Goal: Subscribe to service/newsletter

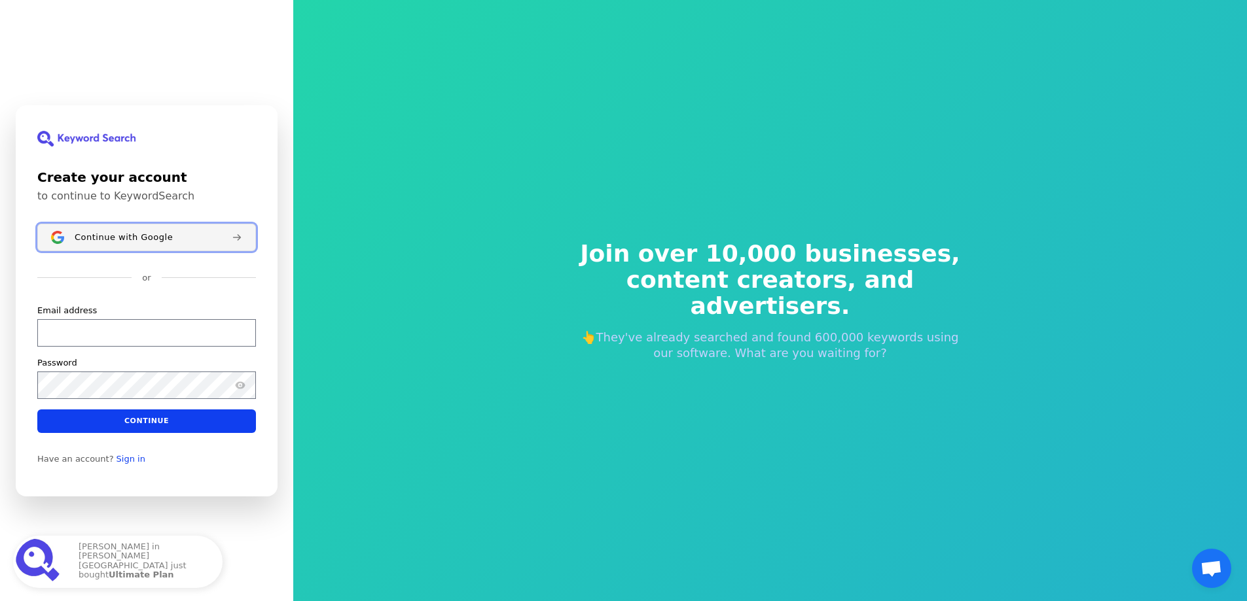
click at [114, 244] on button "Continue with Google" at bounding box center [146, 237] width 219 height 27
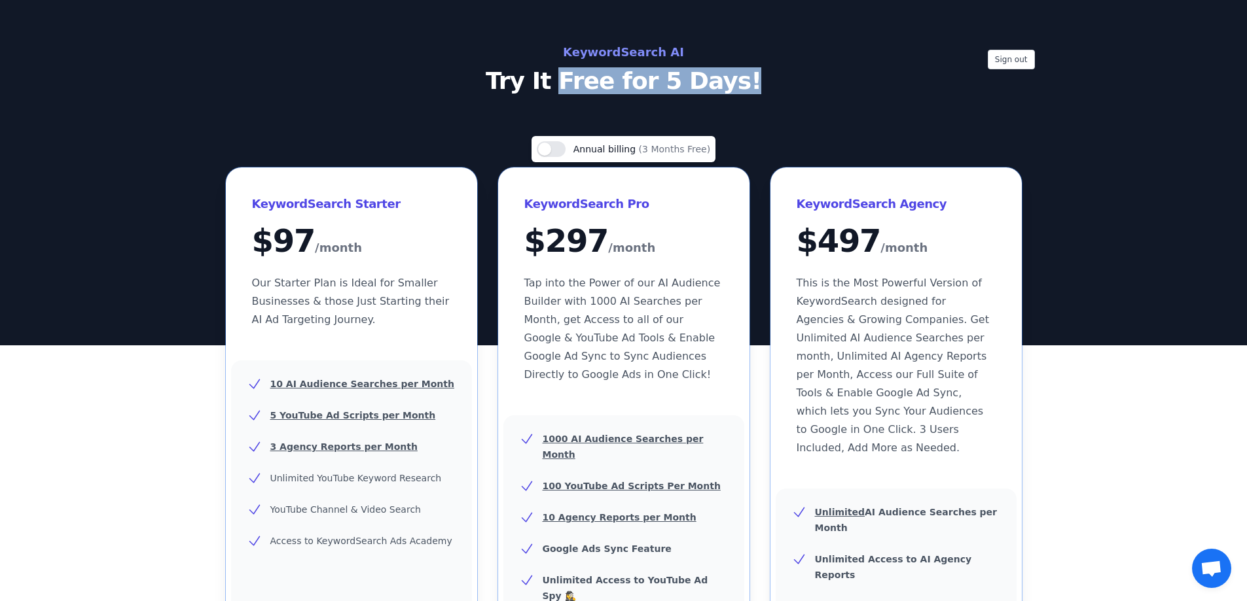
drag, startPoint x: 570, startPoint y: 80, endPoint x: 837, endPoint y: 95, distance: 267.4
click at [794, 96] on div "Sign out KeywordSearch AI Try It Free for 5 Days!" at bounding box center [623, 173] width 1247 height 346
click at [1127, 290] on div "Use setting Annual billing (3 Months Free) KeywordSearch Starter $ 97 /month Ou…" at bounding box center [623, 558] width 1247 height 845
click at [32, 92] on div "Sign out KeywordSearch AI Try It Free for 5 Days!" at bounding box center [623, 173] width 1247 height 346
click at [722, 117] on div "Sign out KeywordSearch AI Try It Free for 5 Days!" at bounding box center [623, 173] width 1247 height 346
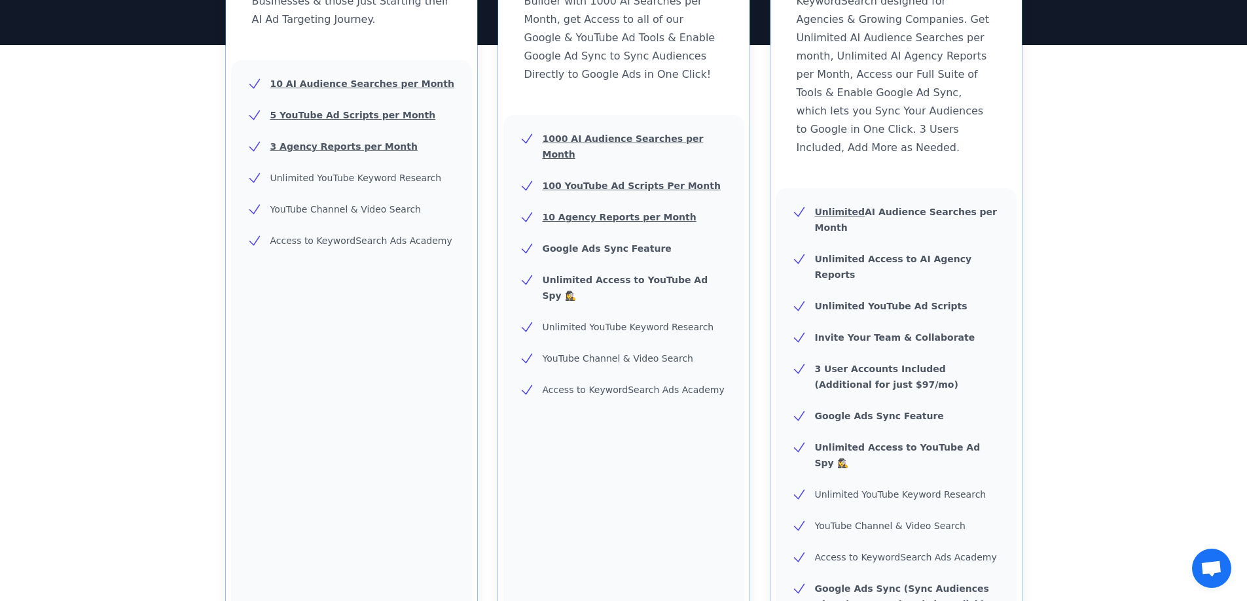
scroll to position [523, 0]
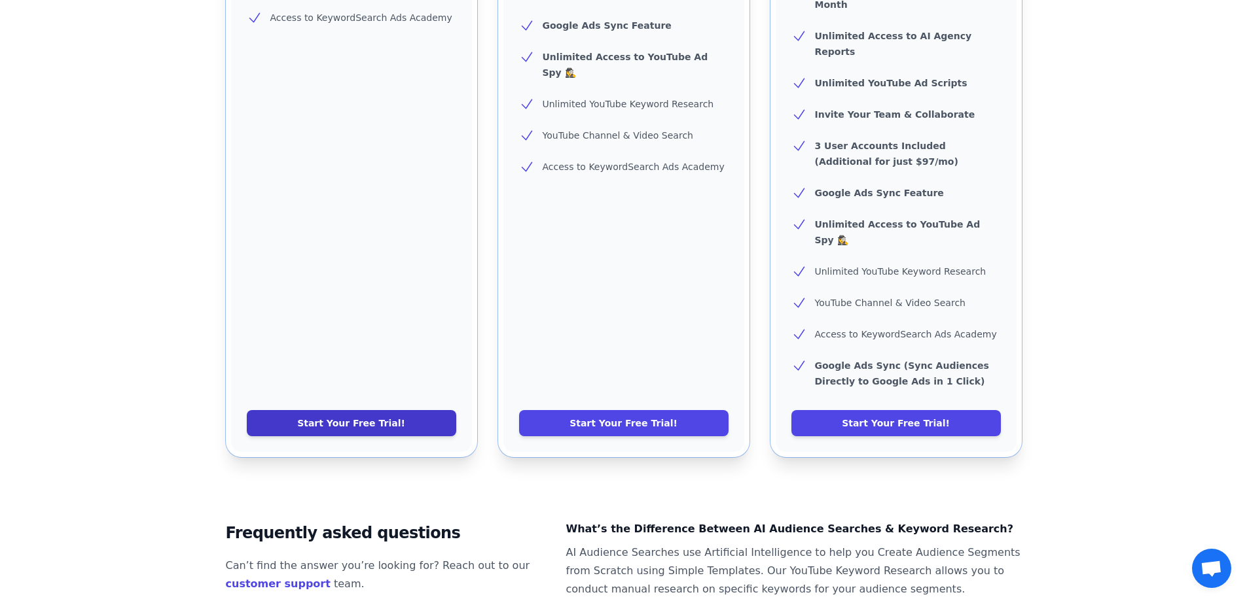
click at [410, 410] on link "Start Your Free Trial!" at bounding box center [351, 423] width 209 height 26
